Goal: Unclear: Browse casually

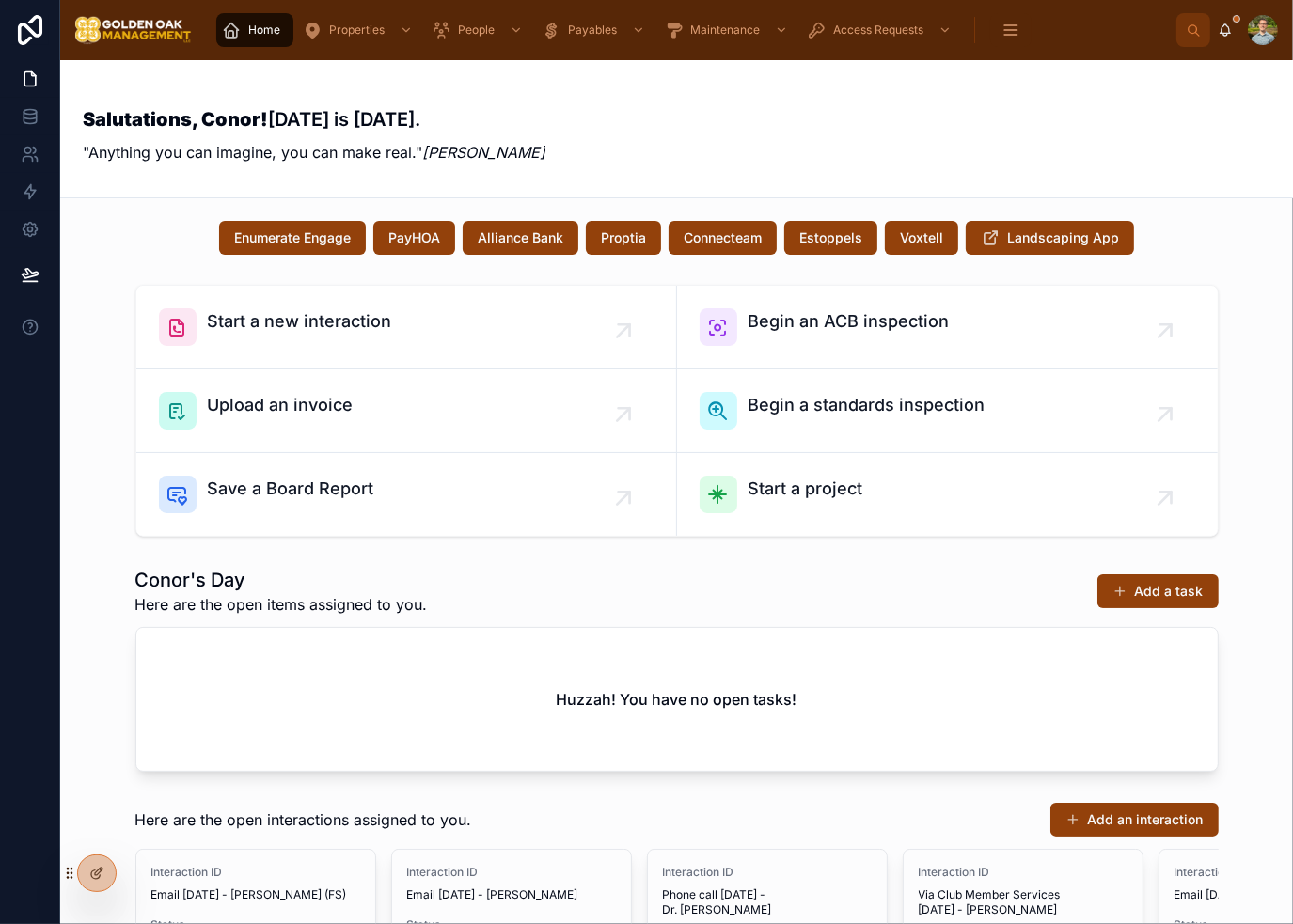
click at [722, 141] on div "Salutations, Conor! [DATE] is [DATE]. "Anything you can imagine, you can make r…" at bounding box center [677, 129] width 1188 height 92
click at [764, 139] on div "Salutations, Conor! [DATE] is [DATE]. "Anything you can imagine, you can make r…" at bounding box center [677, 129] width 1188 height 92
click at [834, 165] on div "Salutations, Conor! [DATE] is [DATE]. "Anything you can imagine, you can make r…" at bounding box center [677, 129] width 1188 height 92
click at [826, 151] on div "Salutations, Conor! [DATE] is [DATE]. "Anything you can imagine, you can make r…" at bounding box center [677, 129] width 1188 height 92
click at [825, 144] on div "Salutations, Conor! [DATE] is [DATE]. "Anything you can imagine, you can make r…" at bounding box center [677, 129] width 1188 height 92
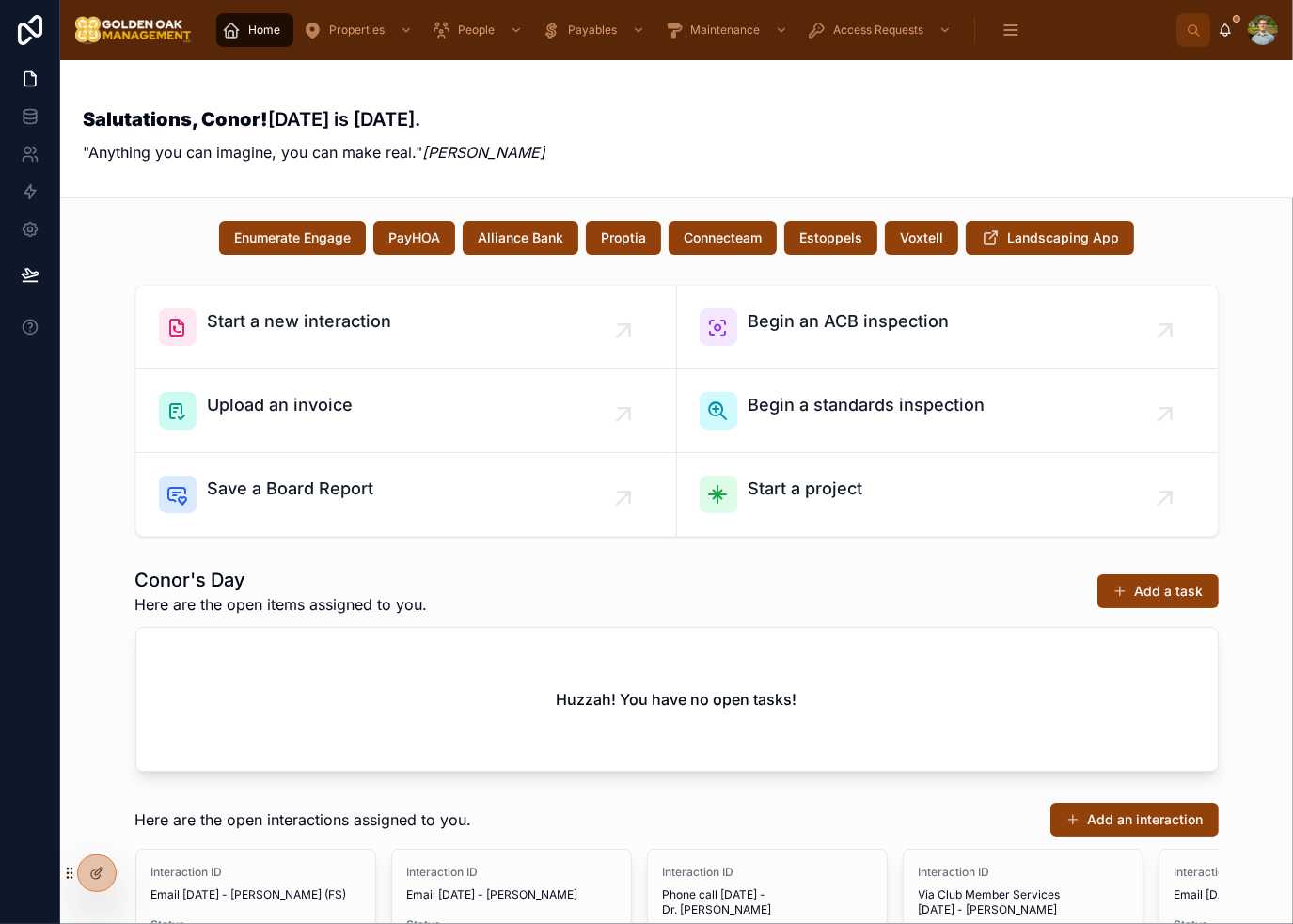
click at [822, 146] on div "Salutations, Conor! [DATE] is [DATE]. "Anything you can imagine, you can make r…" at bounding box center [677, 129] width 1188 height 92
click at [807, 157] on div "Salutations, Conor! [DATE] is [DATE]. "Anything you can imagine, you can make r…" at bounding box center [677, 129] width 1188 height 92
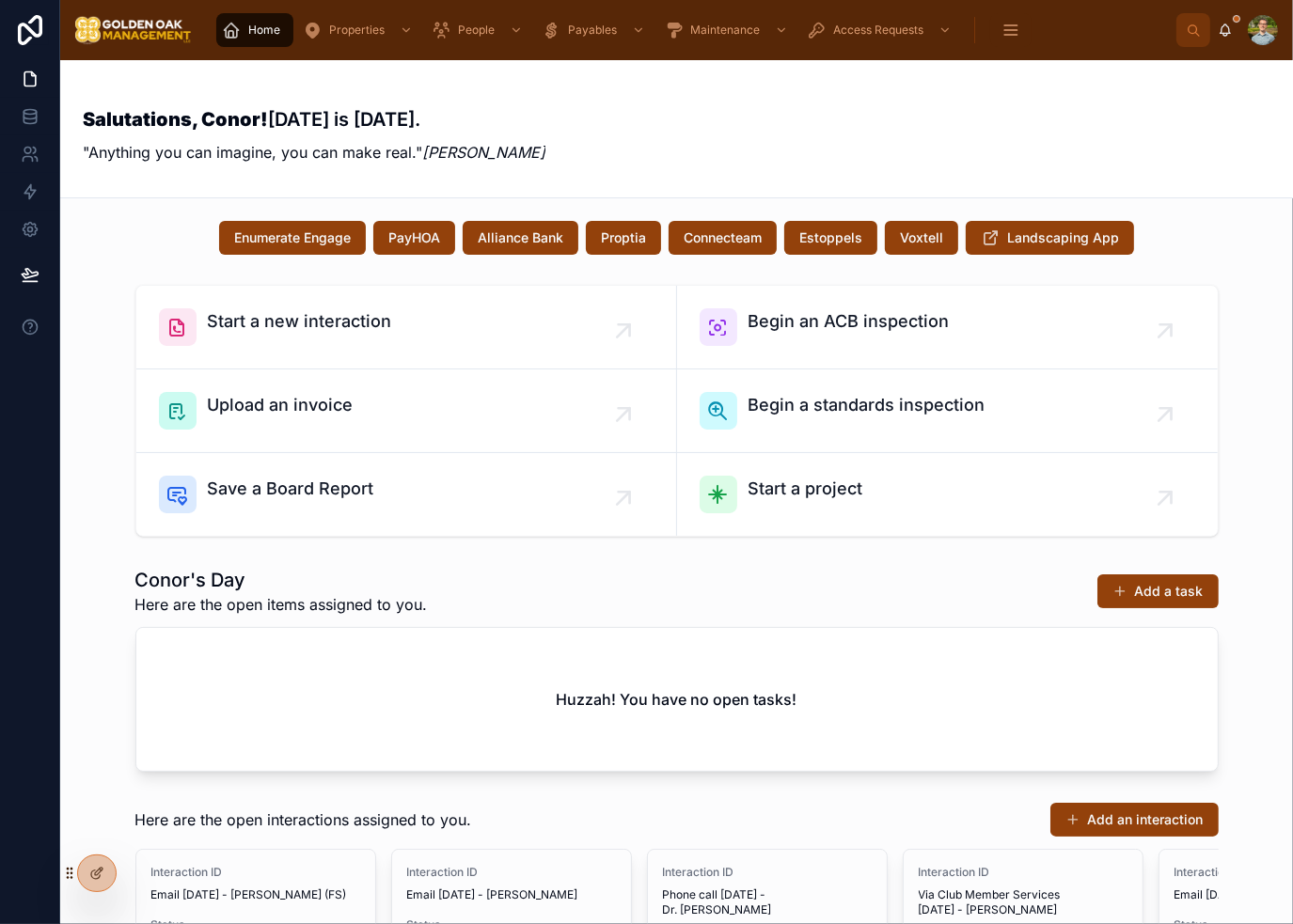
click at [807, 157] on div "Salutations, Conor! [DATE] is [DATE]. "Anything you can imagine, you can make r…" at bounding box center [677, 129] width 1188 height 92
